Goal: Check status

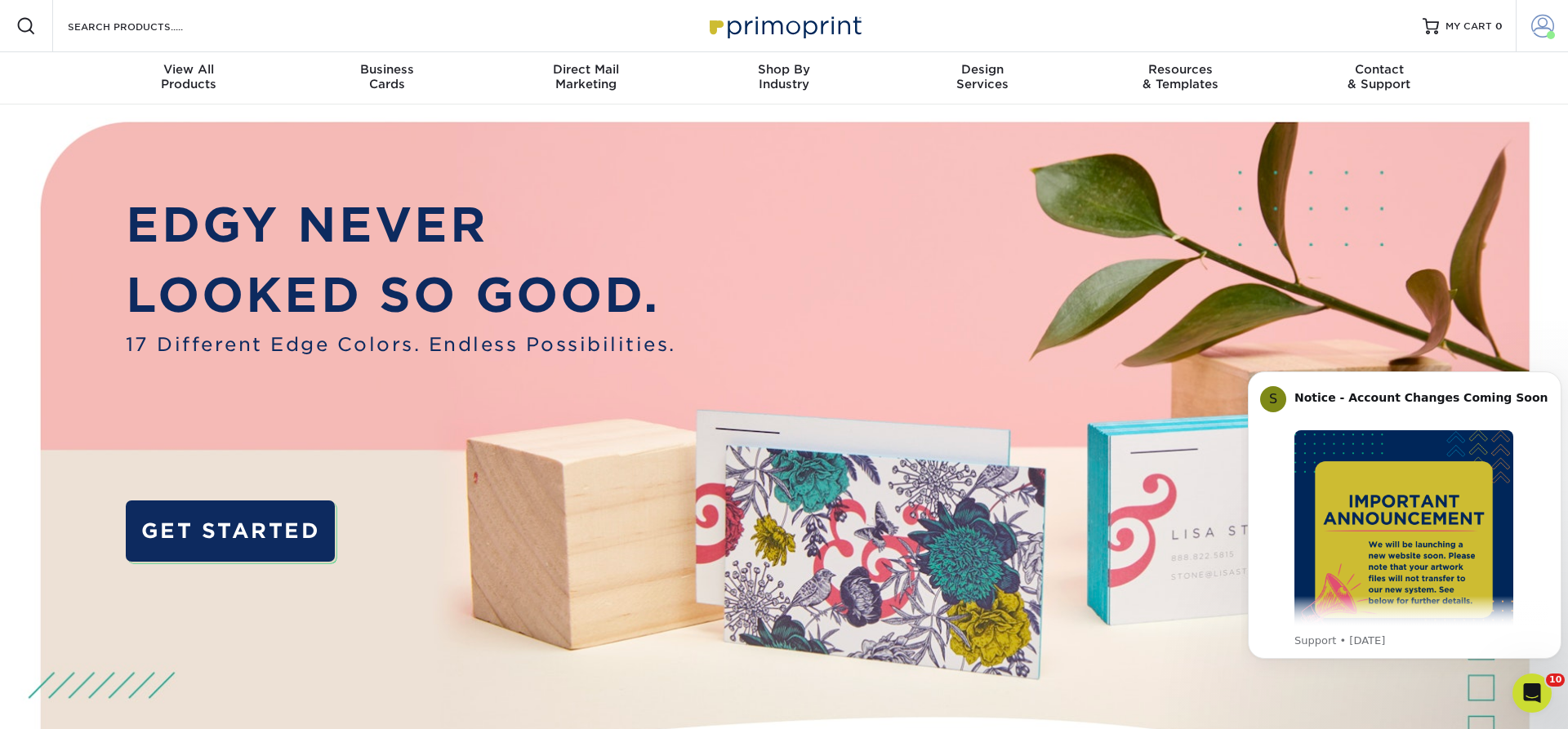
click at [1544, 24] on span at bounding box center [1543, 27] width 23 height 23
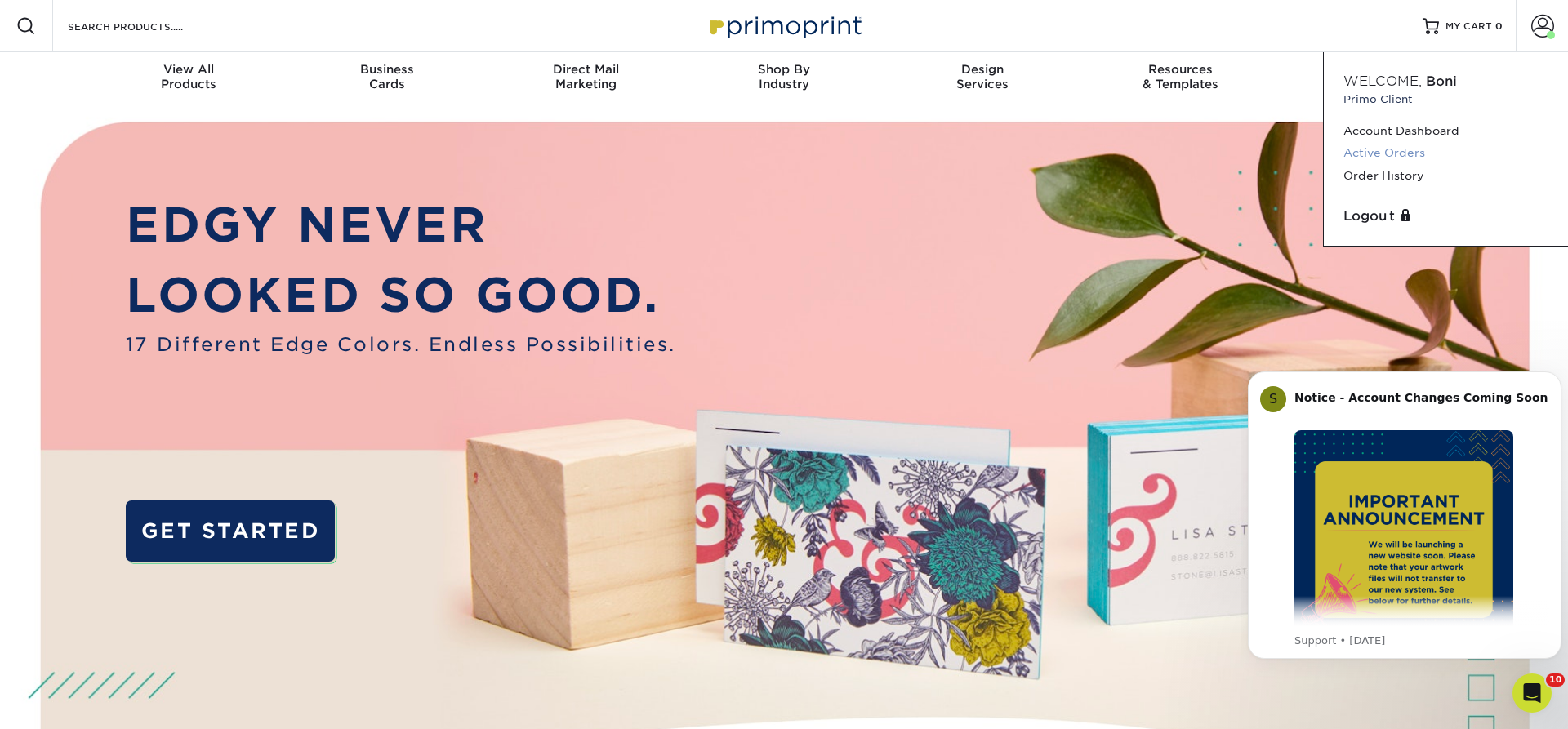
click at [1399, 150] on link "Active Orders" at bounding box center [1445, 153] width 205 height 22
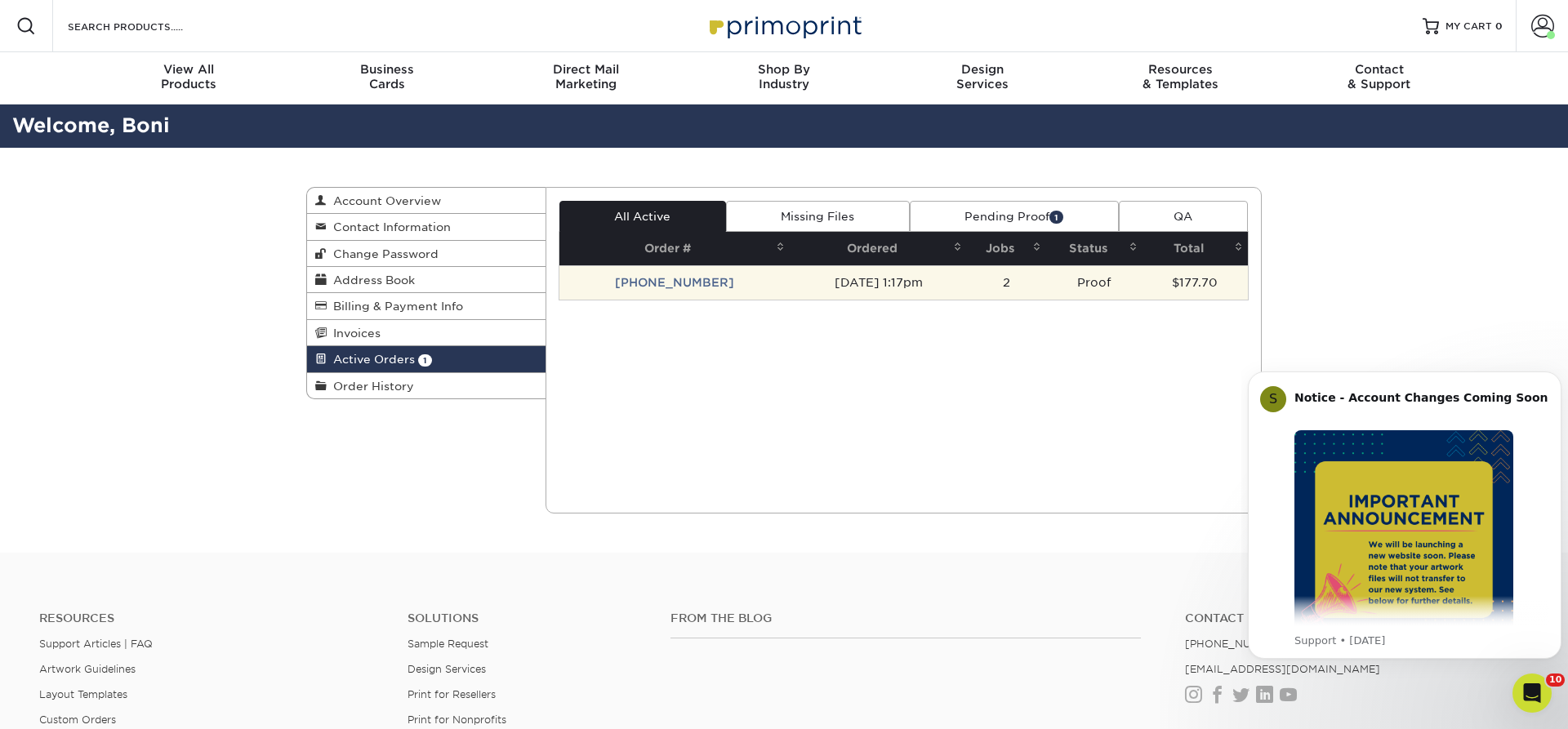
click at [672, 281] on td "[PHONE_NUMBER]" at bounding box center [674, 282] width 230 height 35
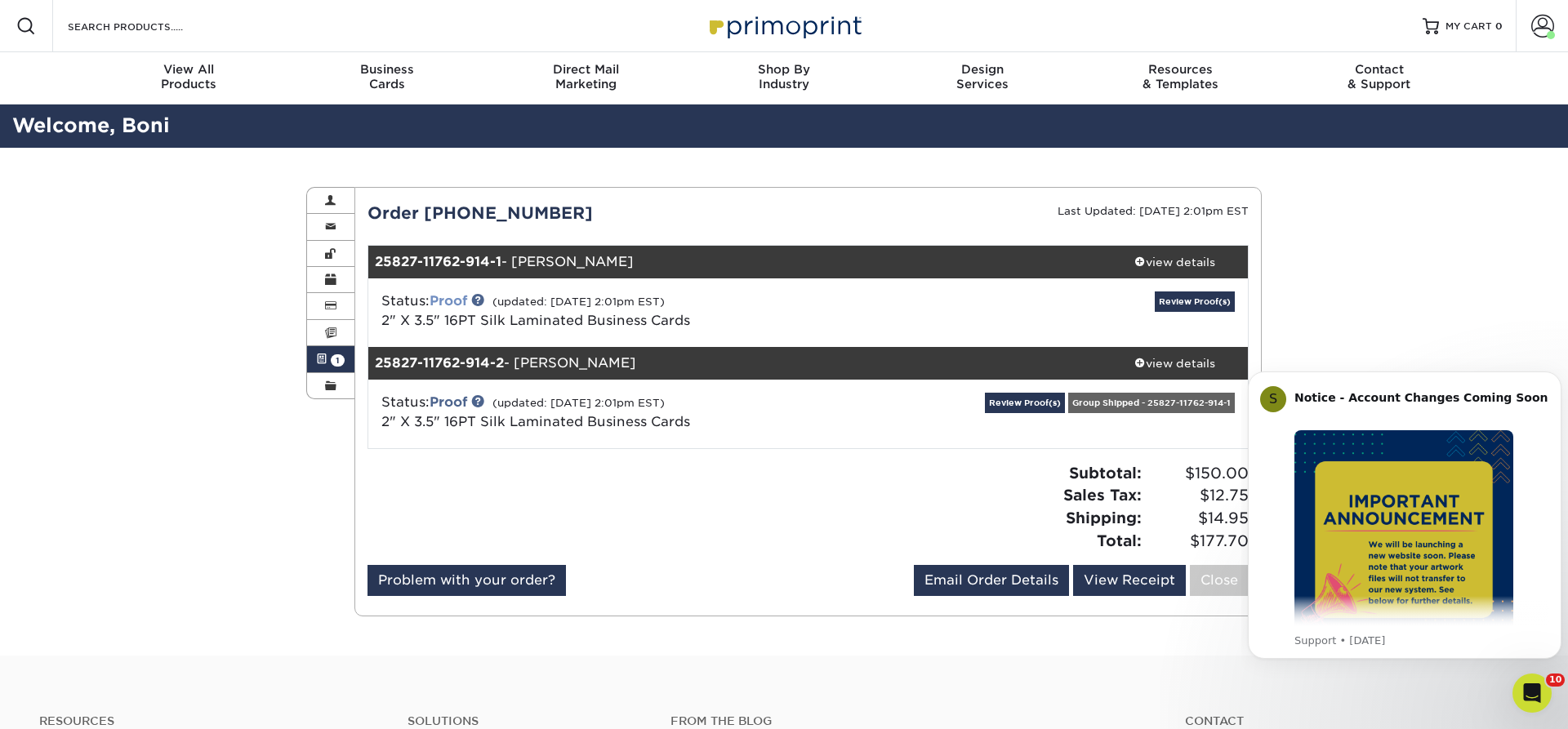
click at [442, 299] on link "Proof" at bounding box center [449, 300] width 37 height 15
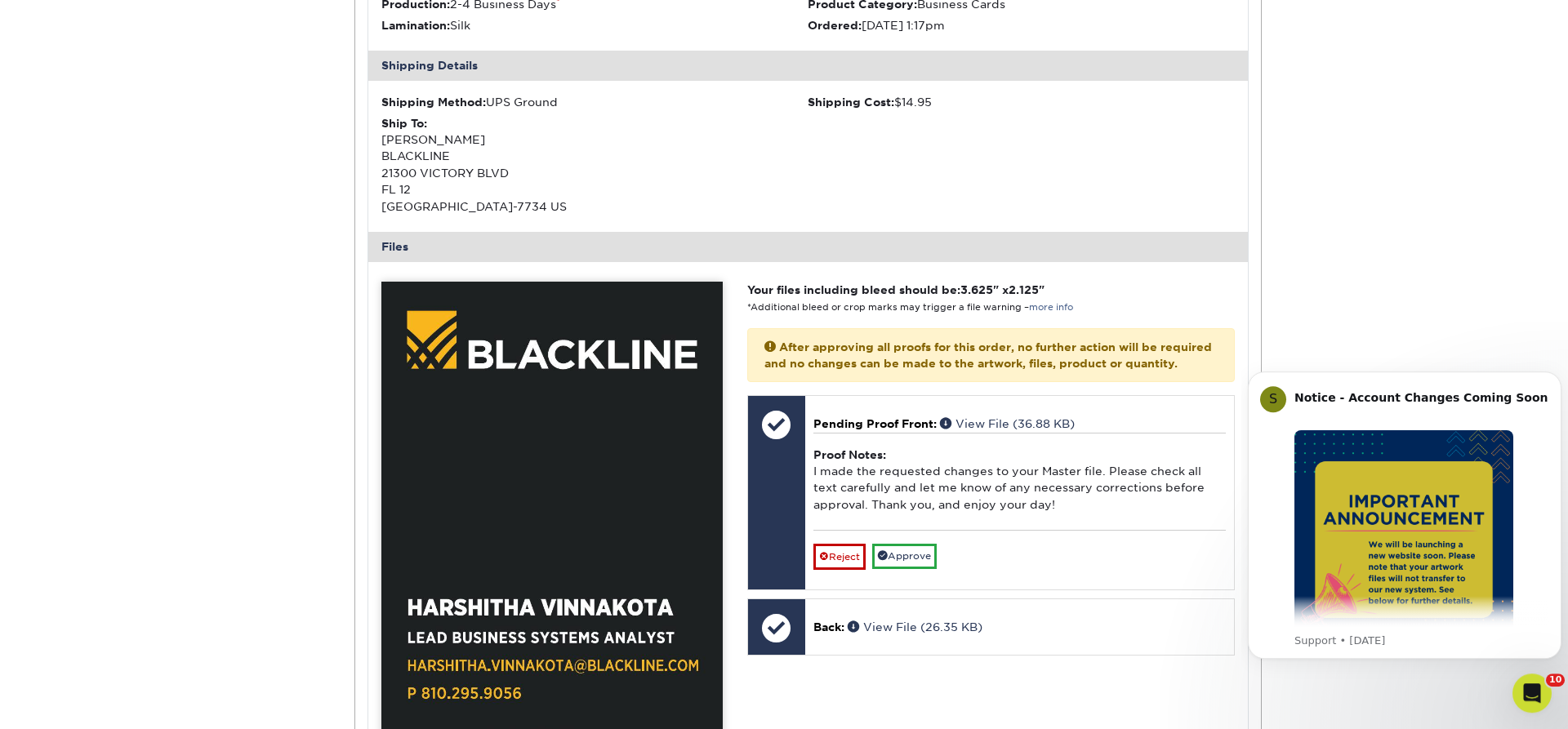
scroll to position [500, 0]
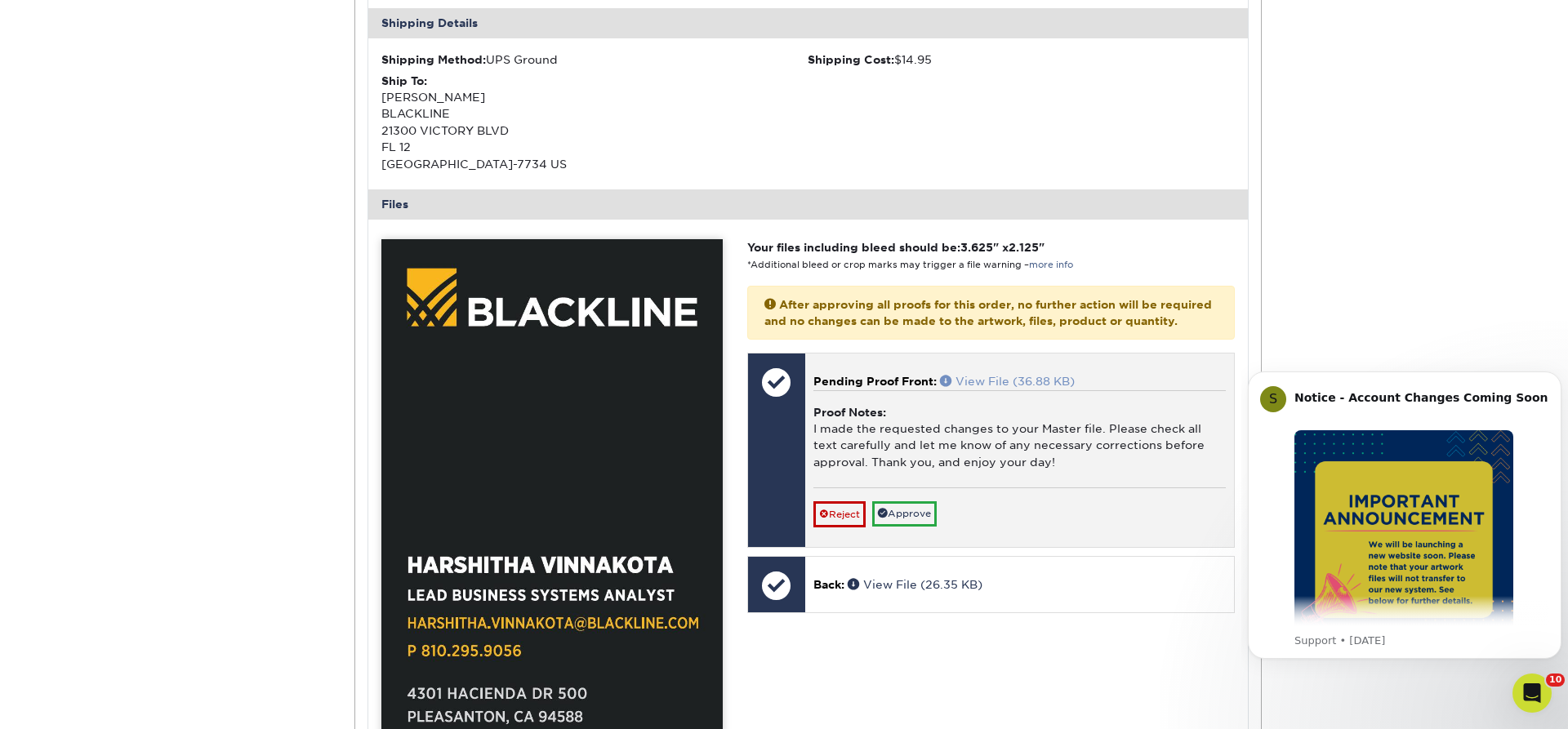
click at [986, 388] on link "View File (36.88 KB)" at bounding box center [1007, 381] width 135 height 13
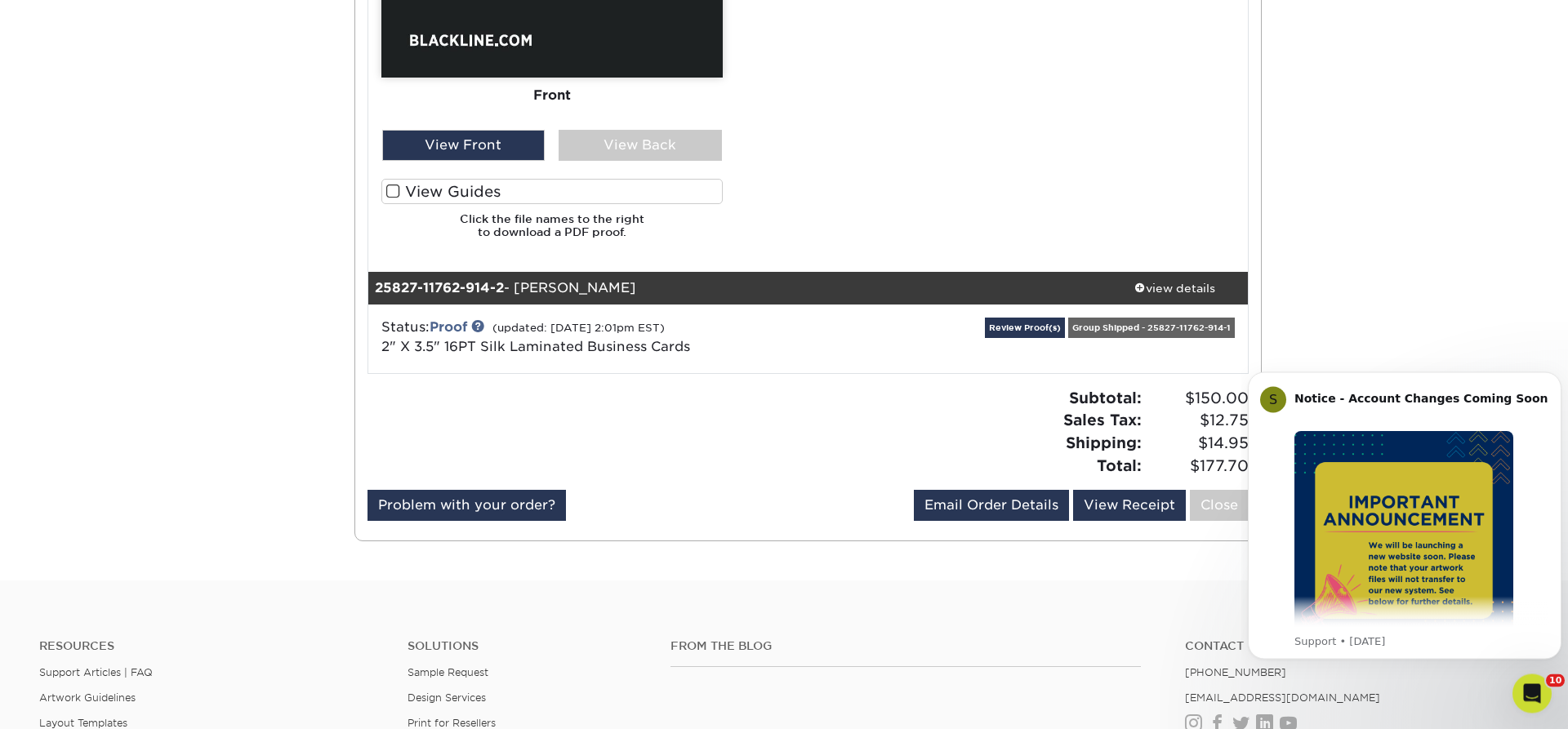
scroll to position [1249, 0]
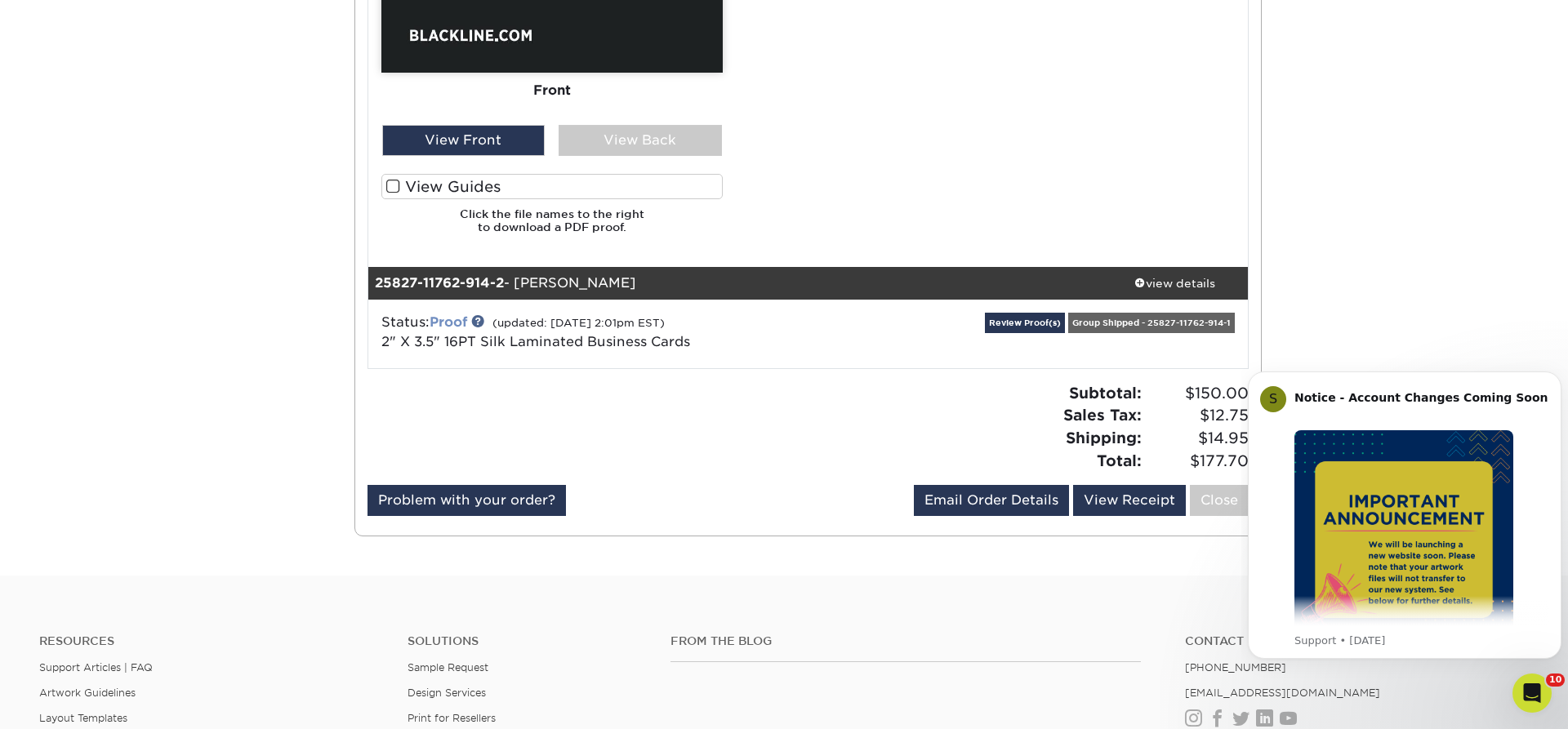
click at [442, 320] on link "Proof" at bounding box center [449, 321] width 37 height 15
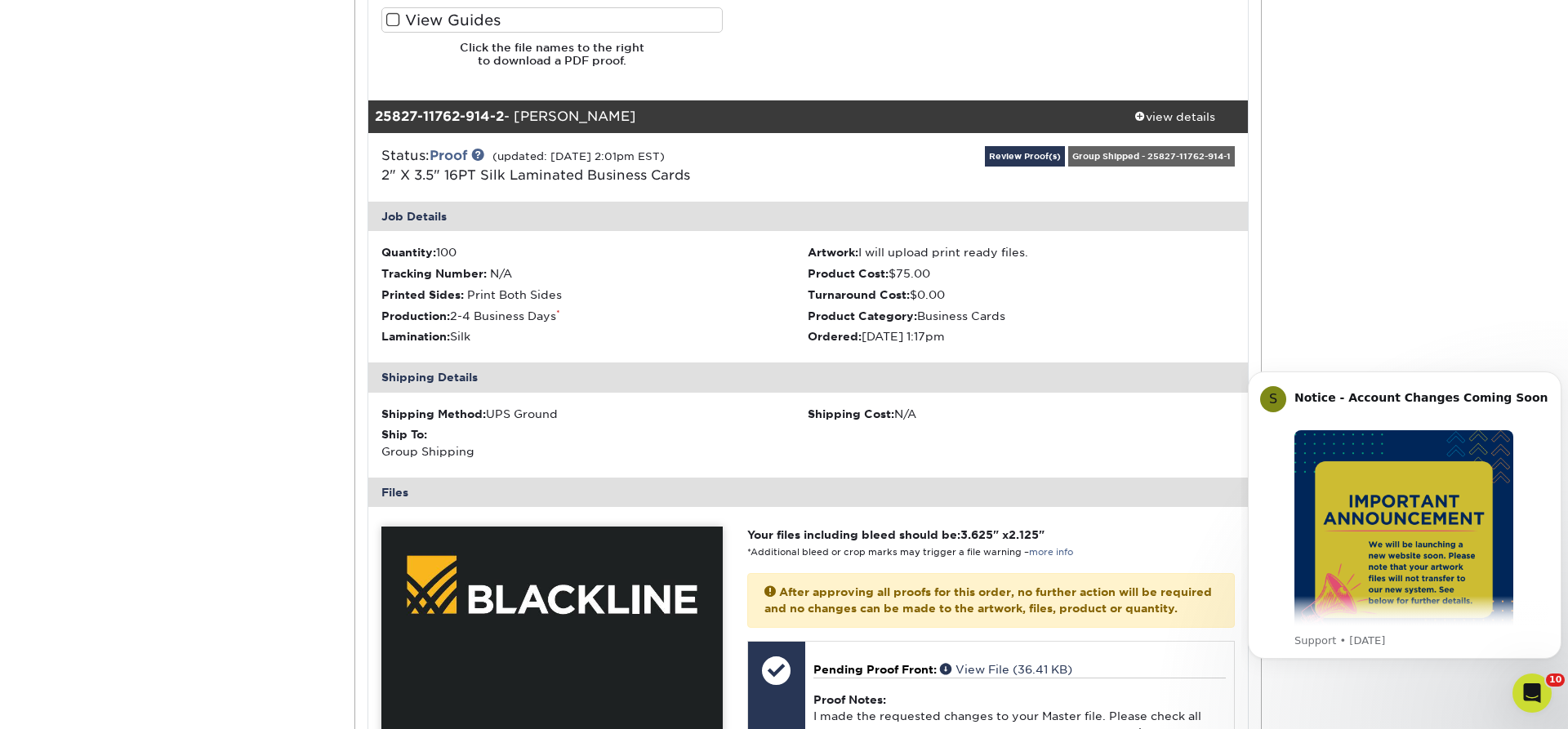
scroll to position [1666, 0]
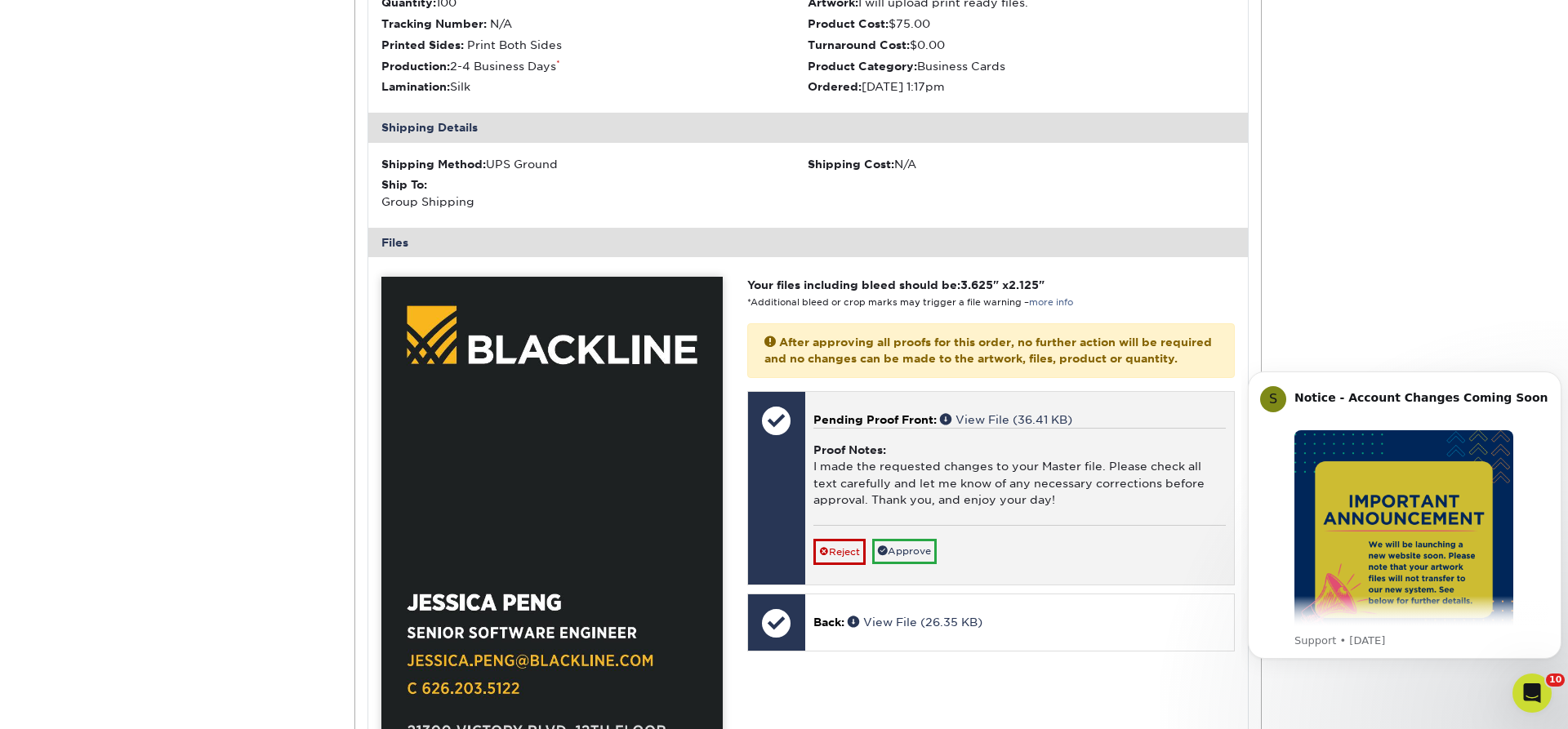
click at [1004, 428] on p "Pending Proof Front: View File (36.41 KB)" at bounding box center [1020, 419] width 412 height 16
click at [985, 426] on link "View File (36.41 KB)" at bounding box center [1006, 419] width 132 height 13
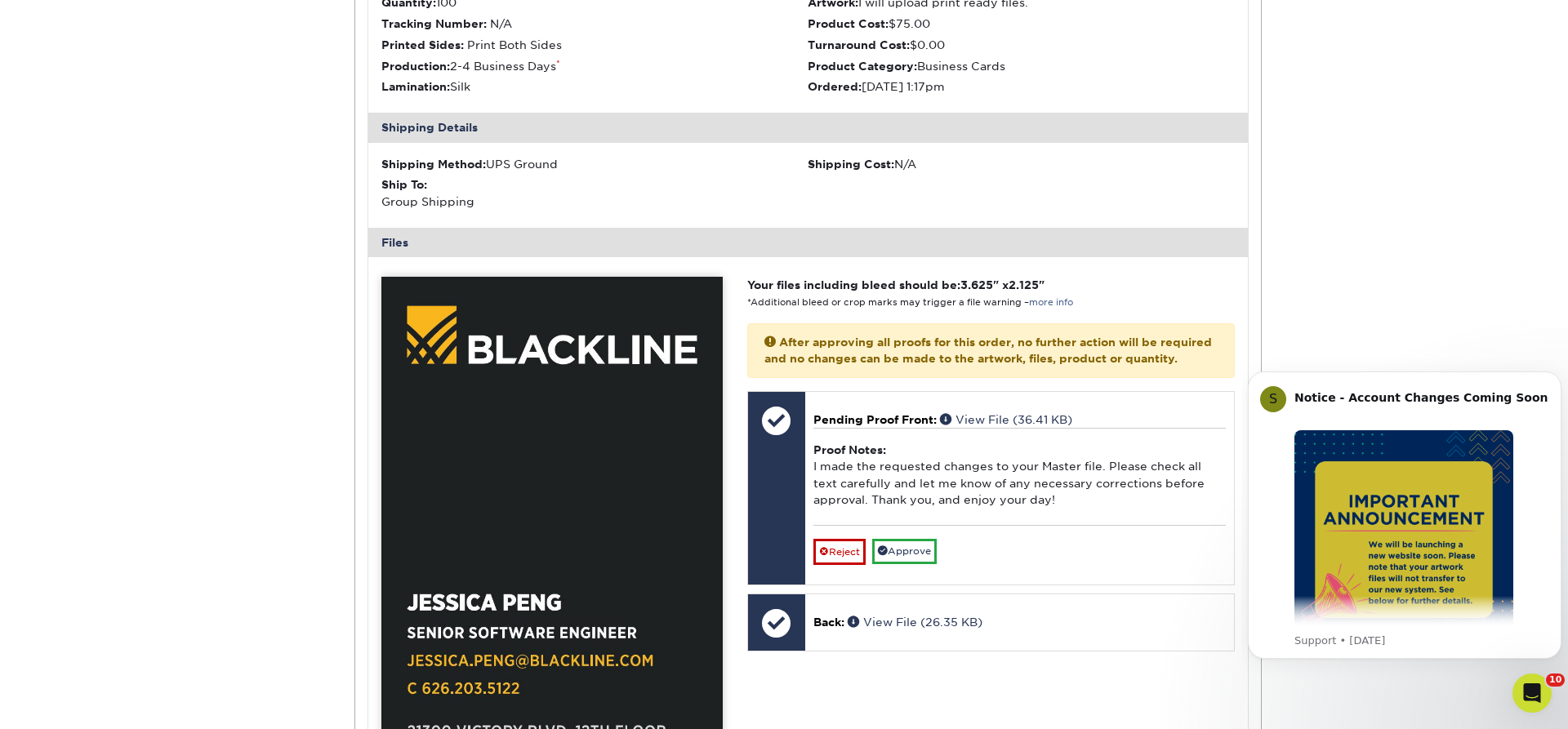
drag, startPoint x: 1409, startPoint y: 153, endPoint x: 1333, endPoint y: 117, distance: 84.1
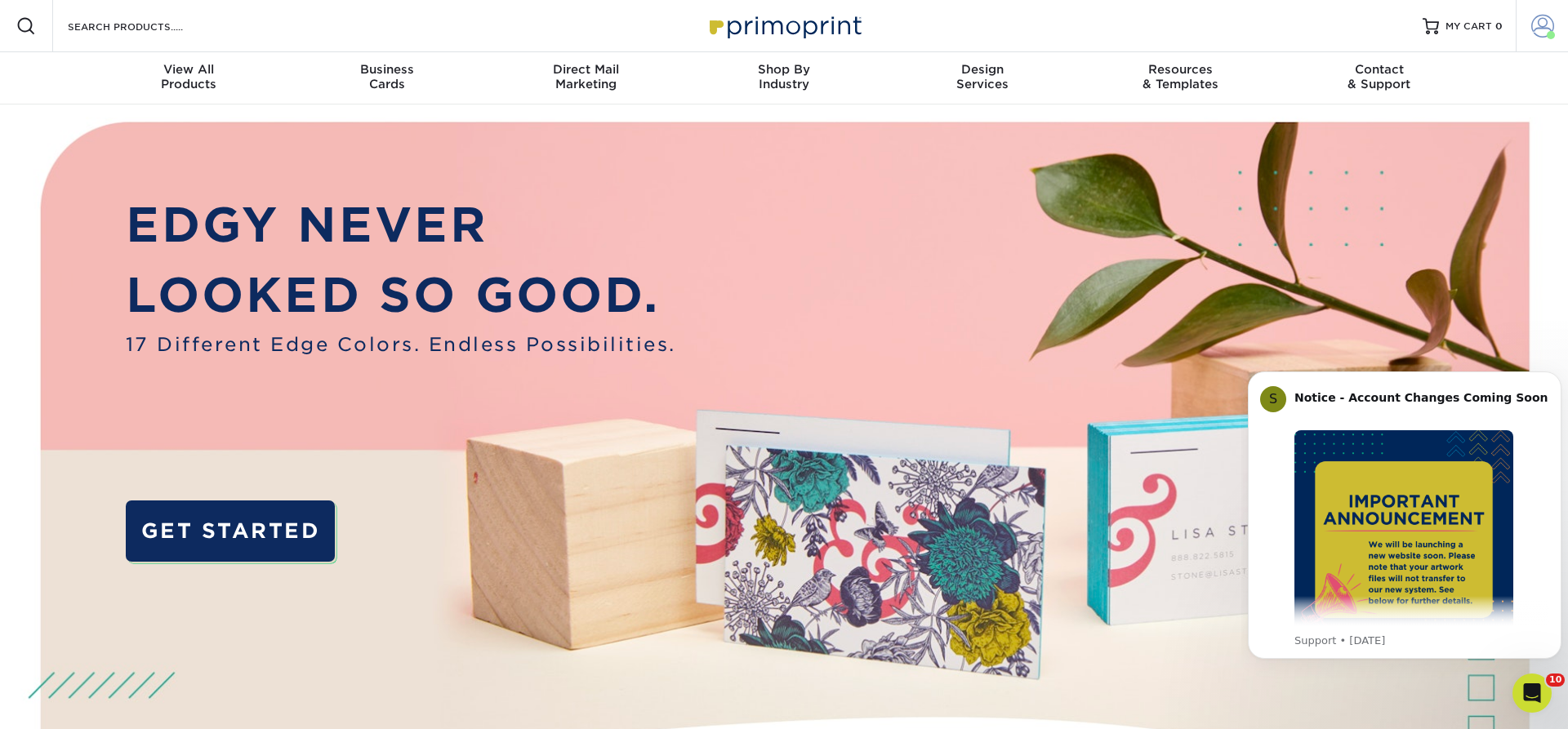
click at [1546, 26] on span at bounding box center [1543, 27] width 23 height 23
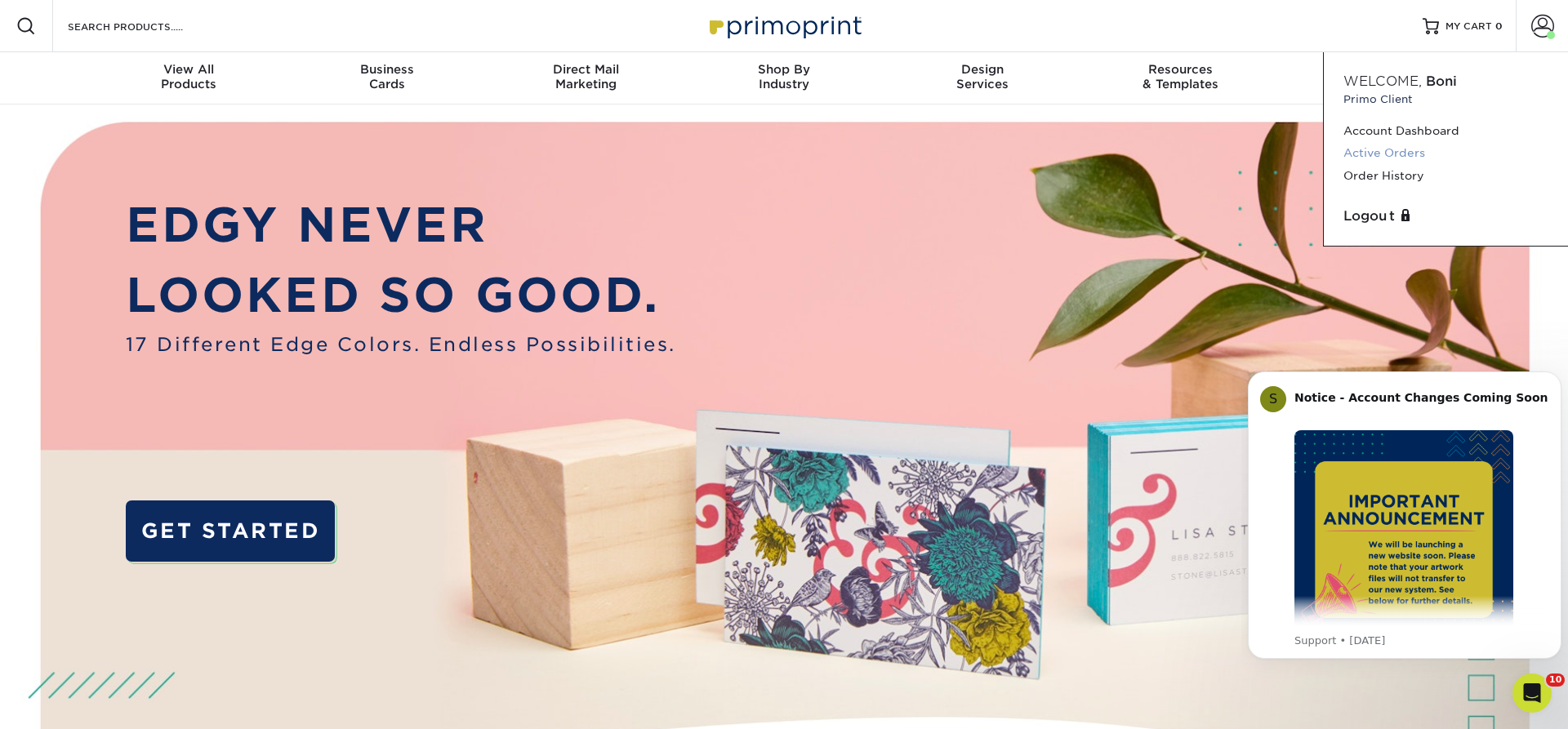
click at [1402, 147] on link "Active Orders" at bounding box center [1445, 153] width 205 height 22
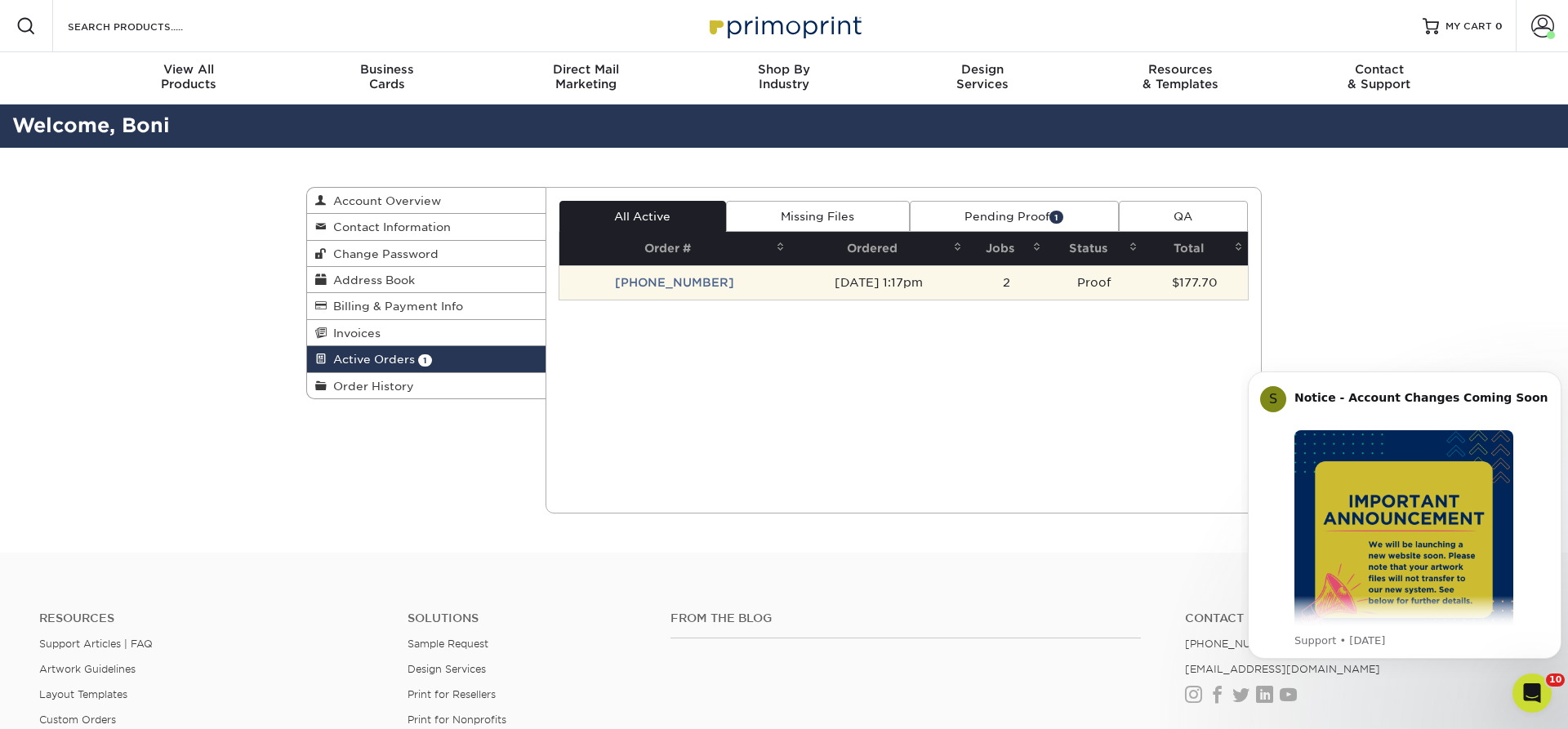
click at [682, 281] on td "[PHONE_NUMBER]" at bounding box center [674, 282] width 230 height 35
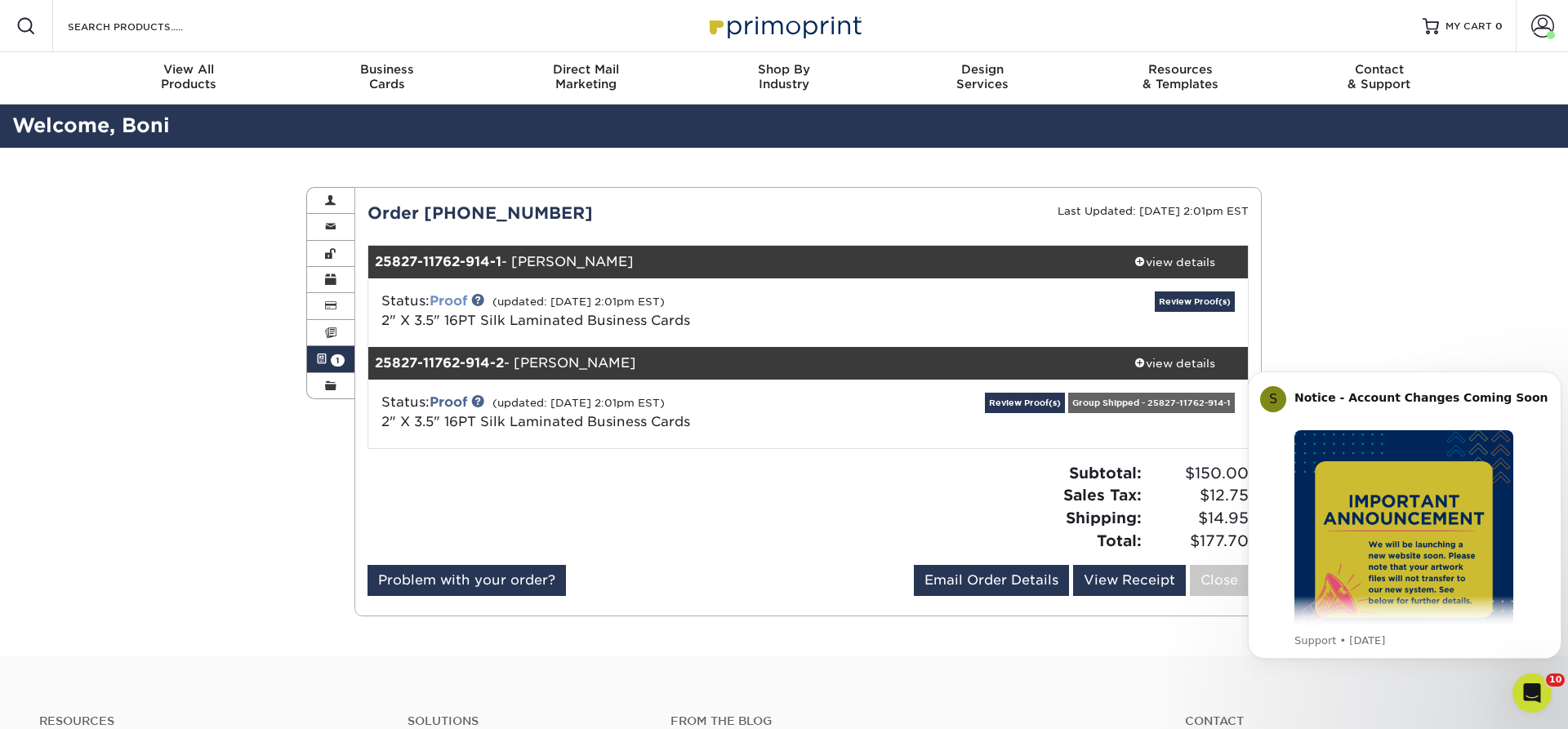
click at [451, 299] on link "Proof" at bounding box center [449, 300] width 37 height 15
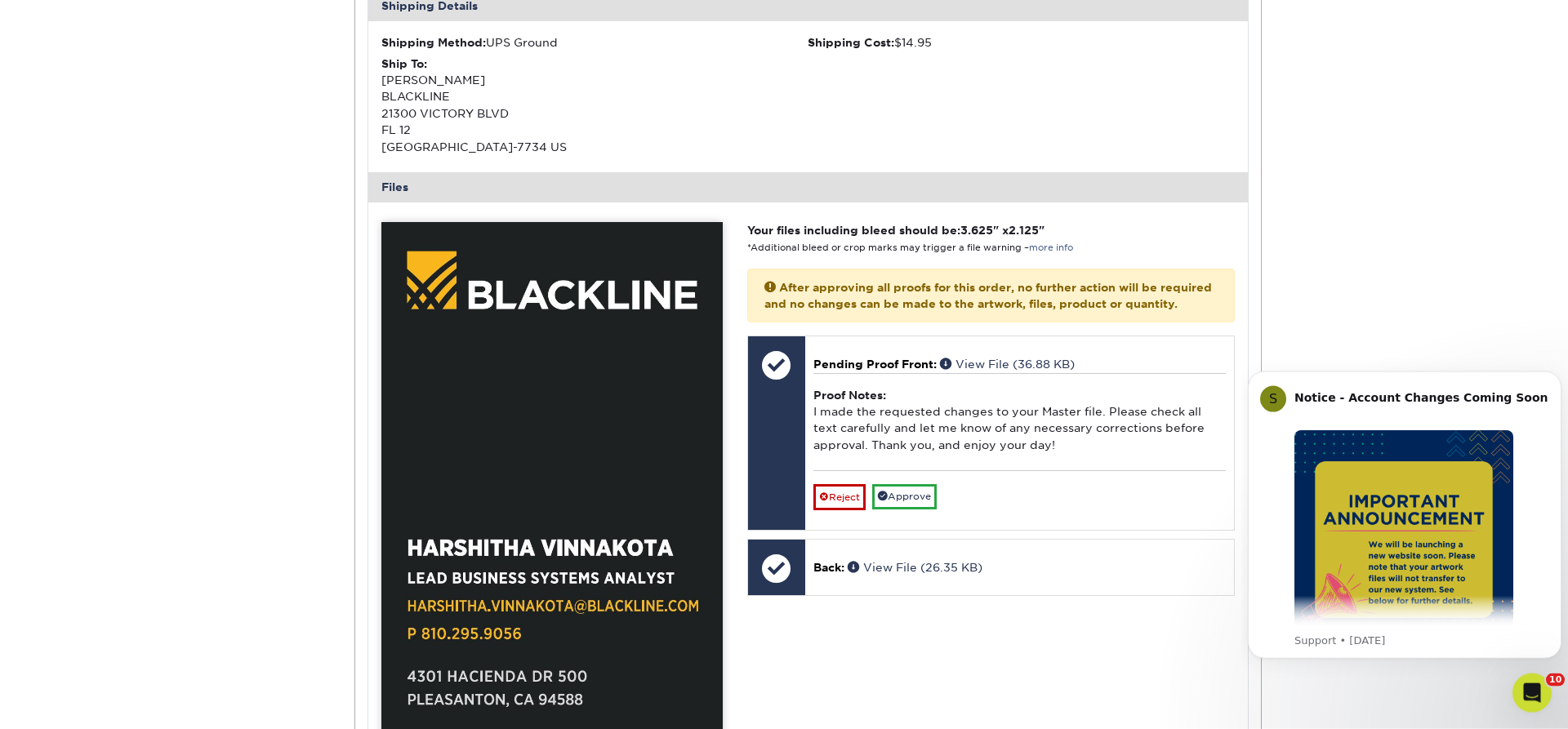
scroll to position [582, 0]
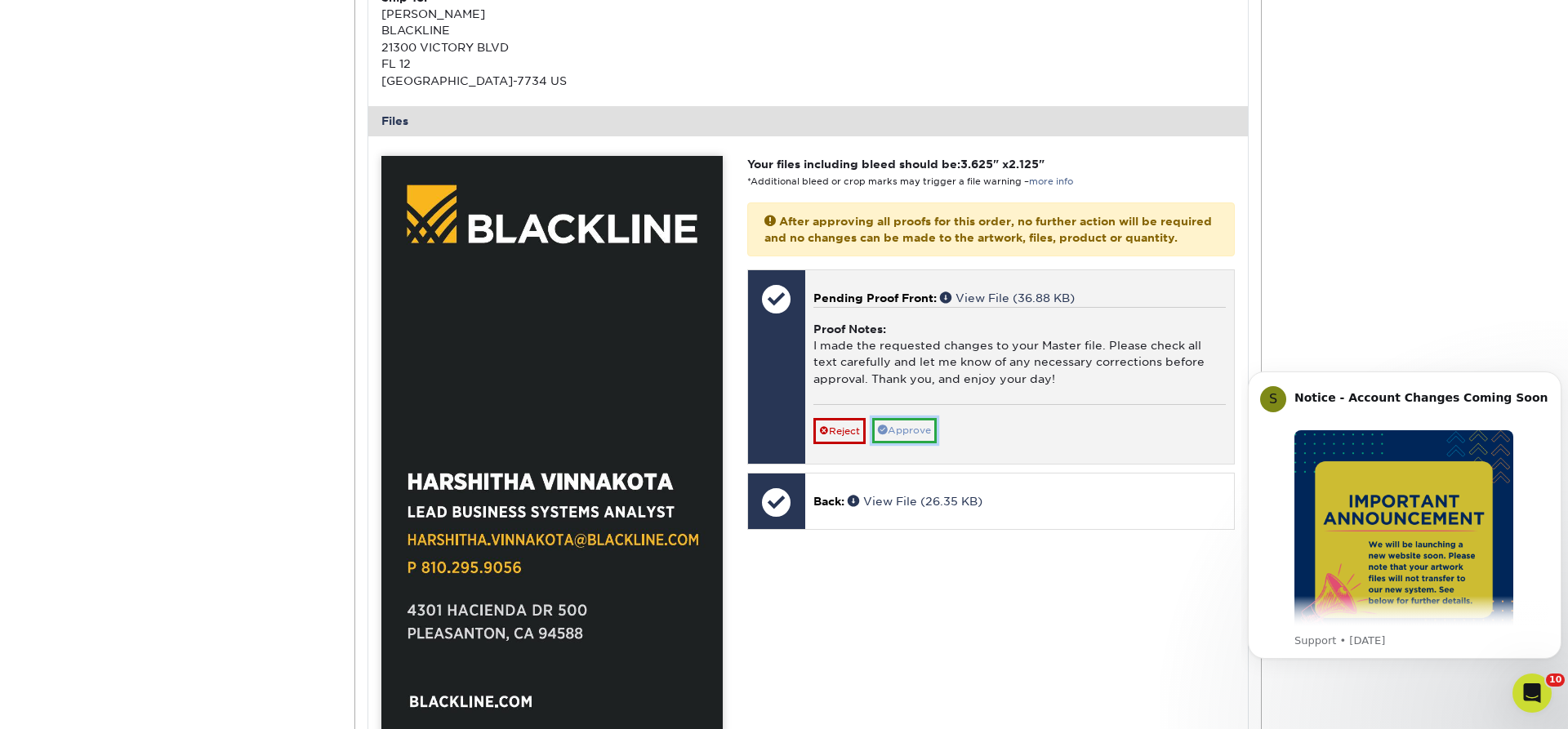
click at [923, 443] on link "Approve" at bounding box center [904, 431] width 65 height 26
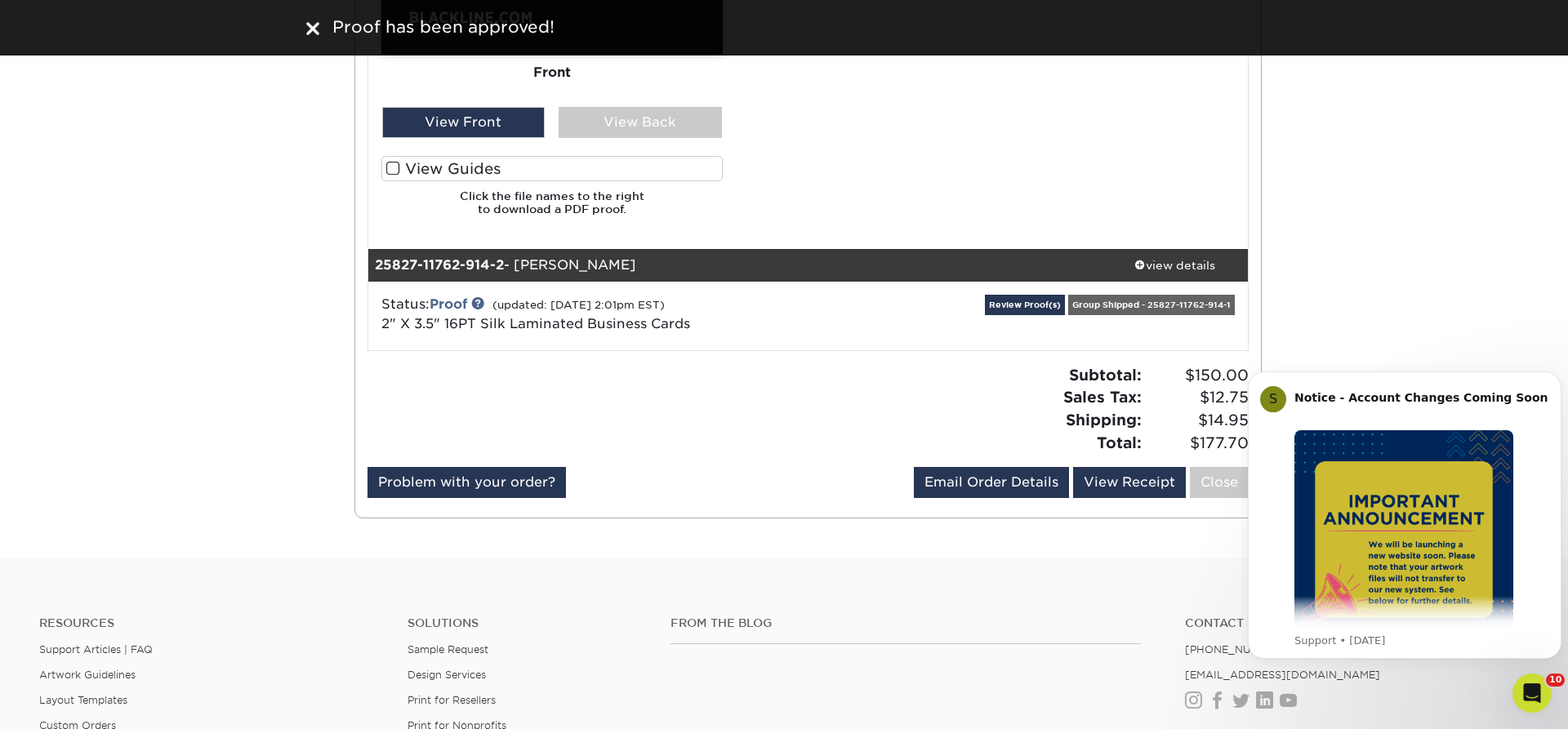
scroll to position [1332, 0]
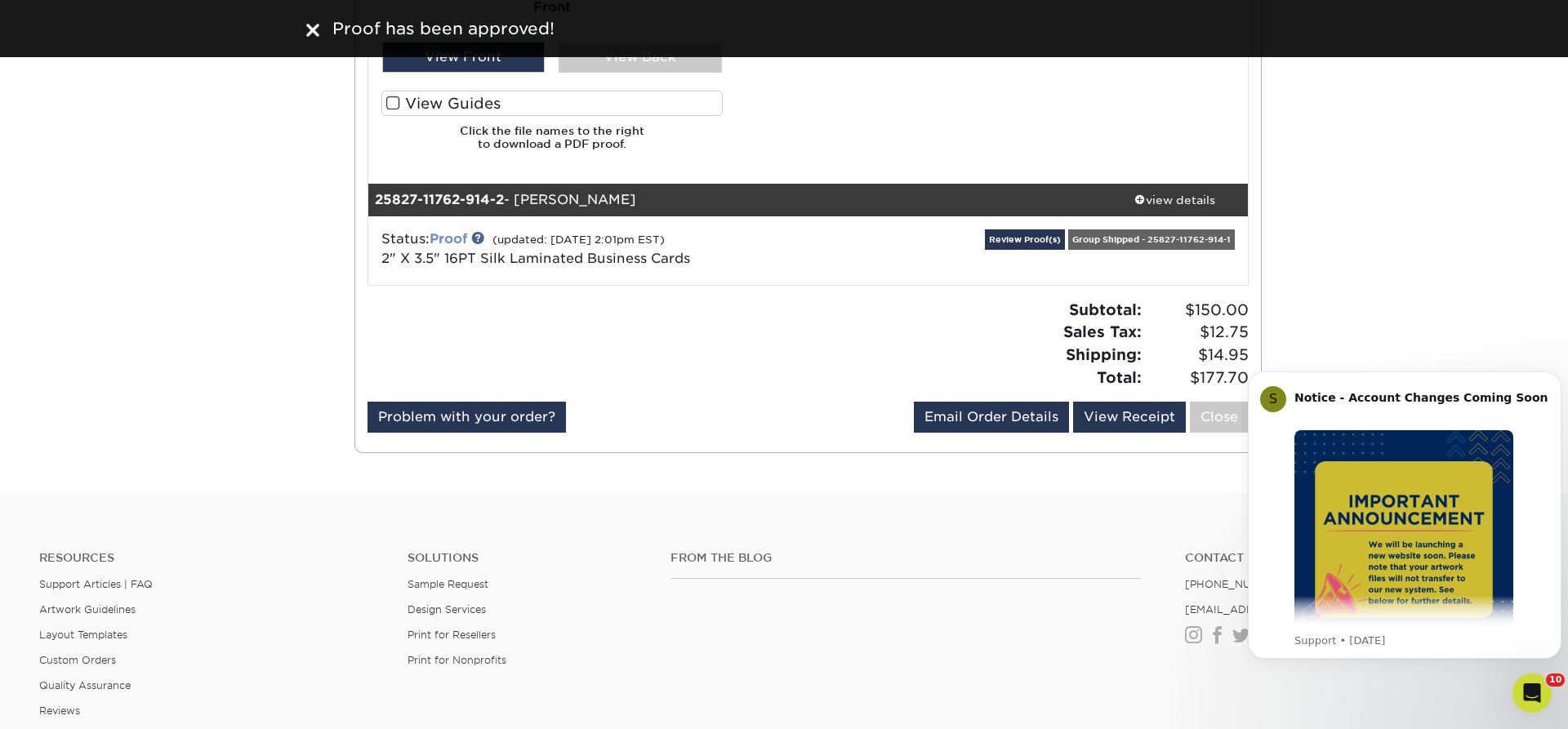
click at [452, 240] on link "Proof" at bounding box center [449, 238] width 37 height 15
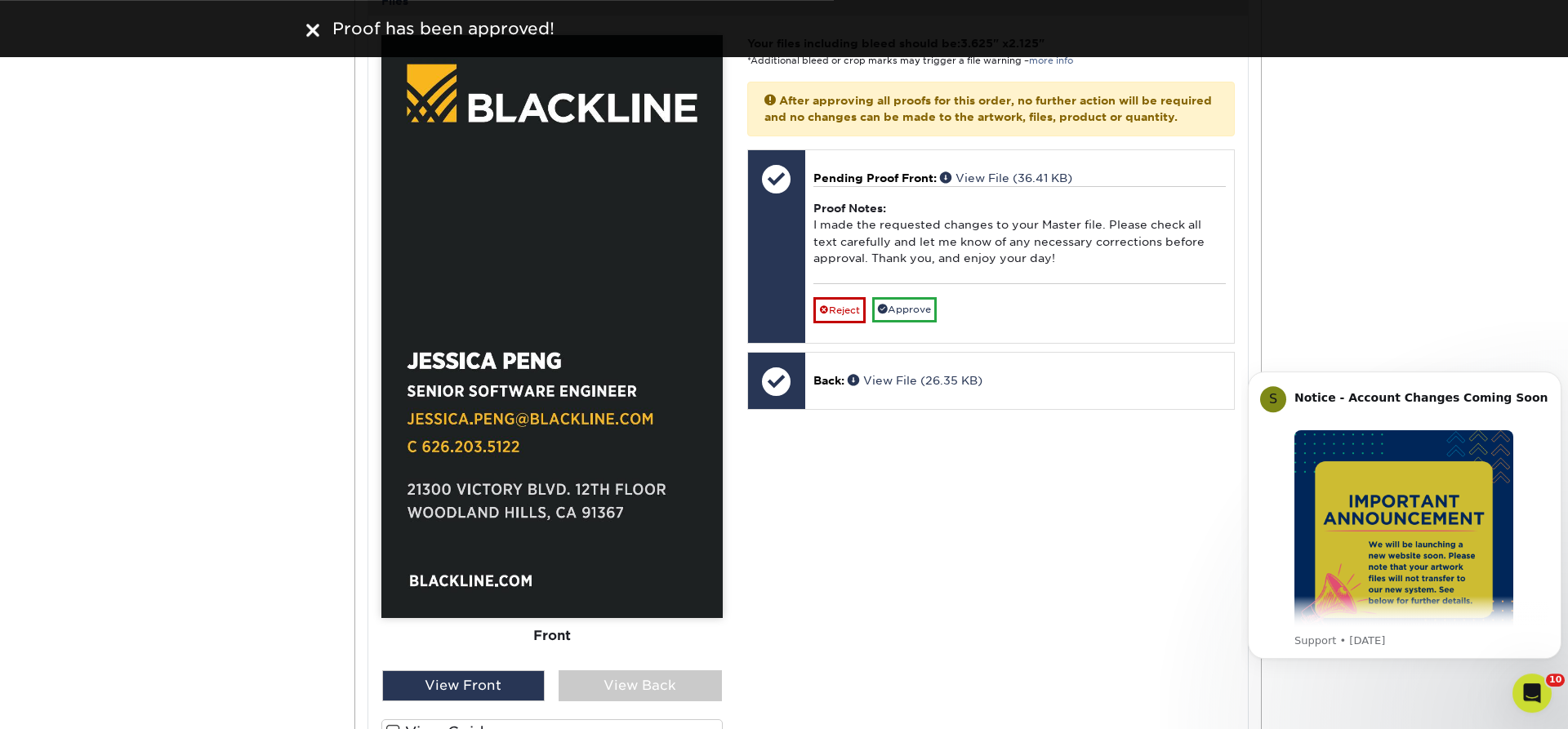
scroll to position [1915, 0]
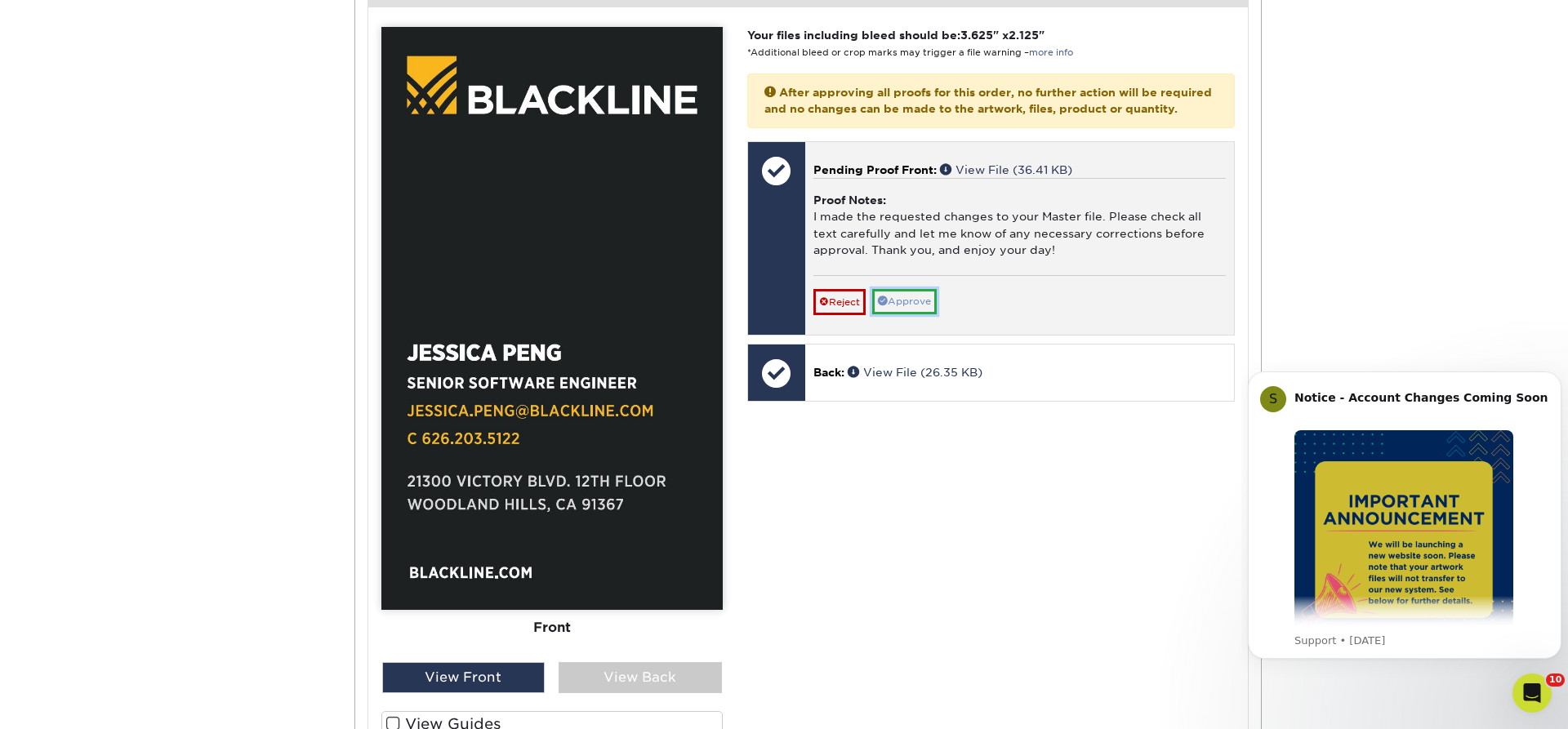
click at [910, 314] on link "Approve" at bounding box center [904, 301] width 65 height 26
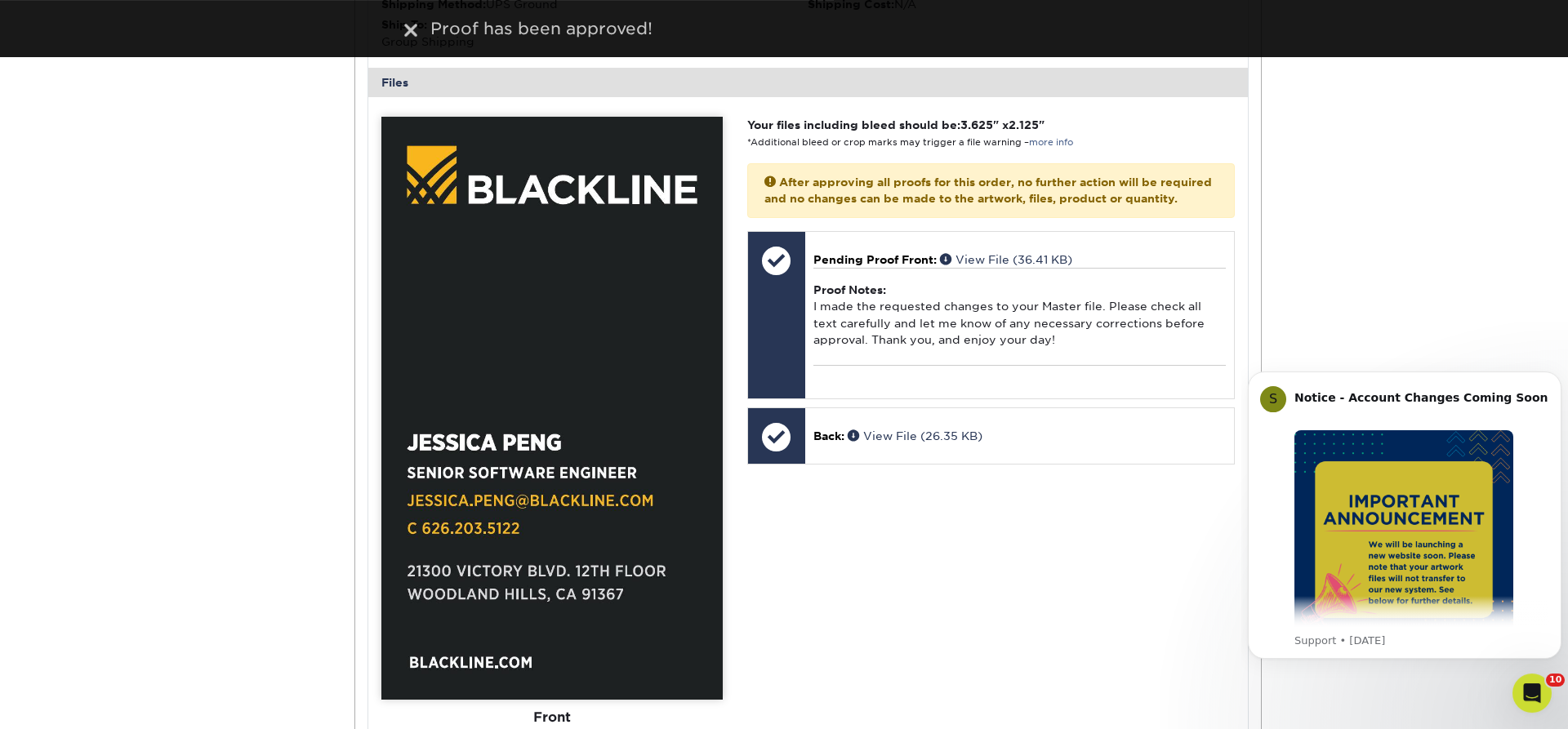
scroll to position [1748, 0]
